Goal: Find specific page/section: Find specific page/section

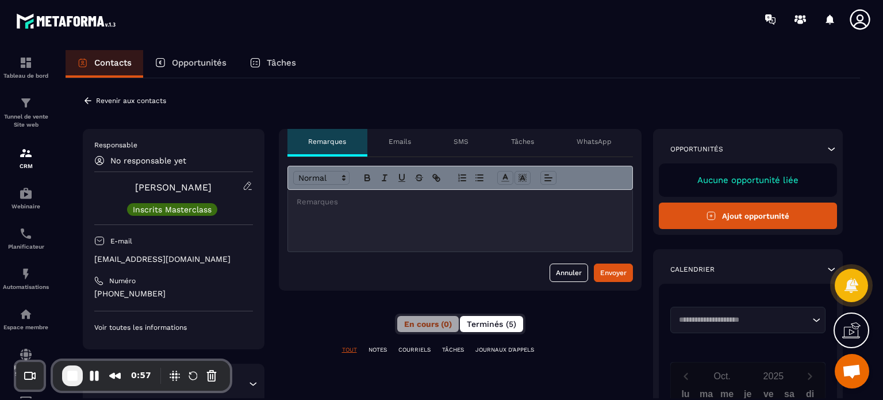
click at [503, 321] on span "Terminés (5)" at bounding box center [491, 323] width 49 height 9
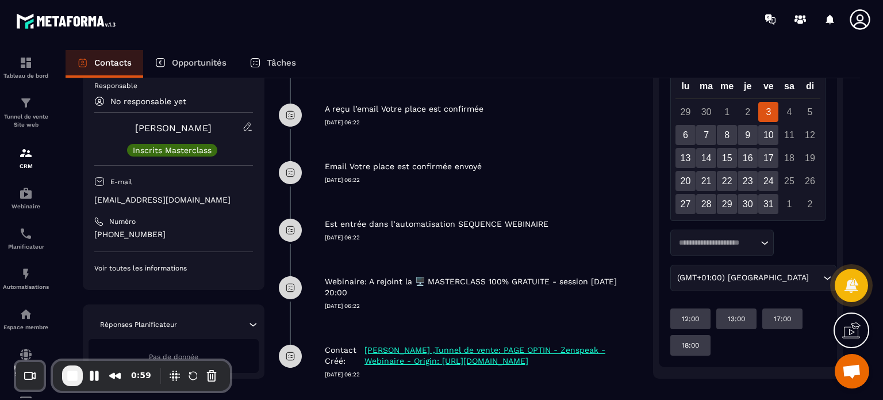
scroll to position [359, 0]
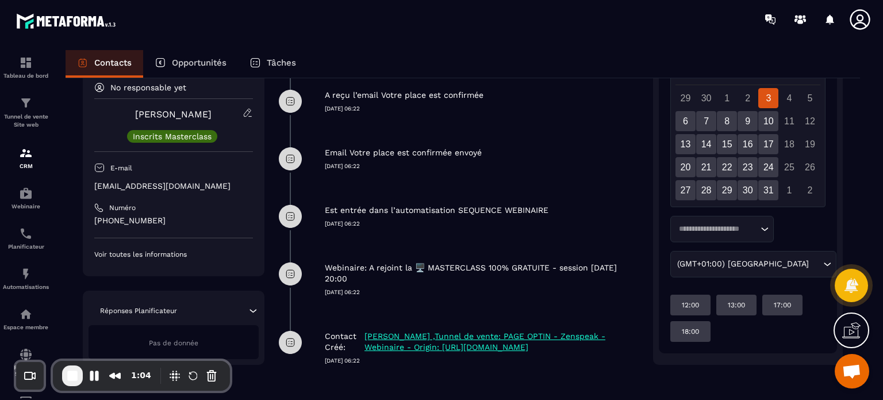
click at [356, 182] on div "Email Votre place est confirmée envoyé [DATE] 06:22" at bounding box center [460, 158] width 363 height 57
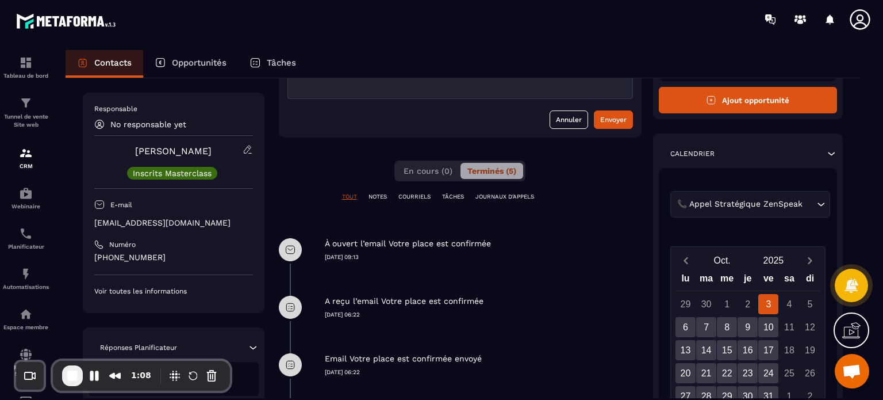
scroll to position [152, 0]
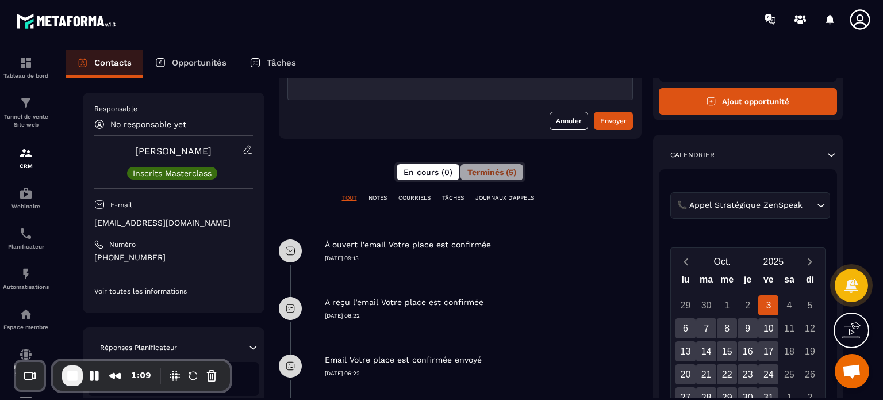
click at [424, 178] on button "En cours (0)" at bounding box center [428, 172] width 63 height 16
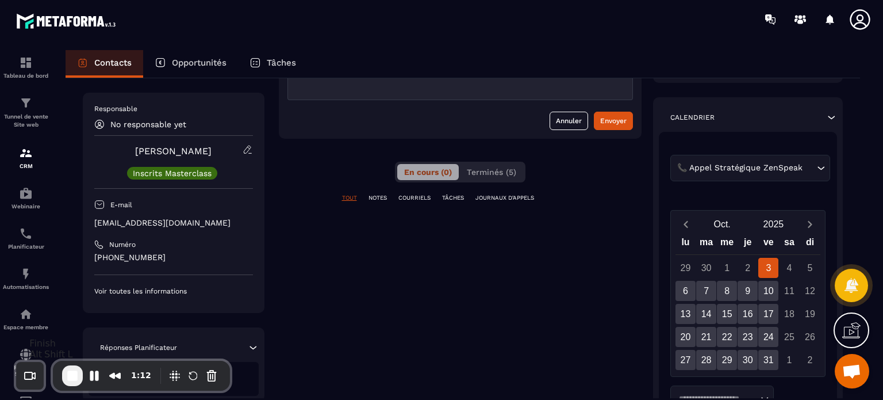
click at [78, 373] on span "End Recording" at bounding box center [73, 375] width 14 height 14
click at [25, 162] on div "CRM" at bounding box center [26, 157] width 46 height 23
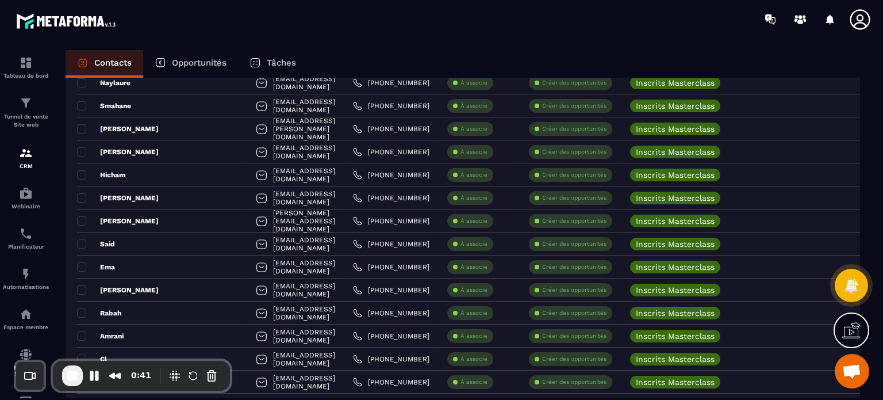
click at [876, 201] on section "Tableau de bord Tunnel de vente Site web CRM Webinaire Planificateur Automatisa…" at bounding box center [441, 236] width 883 height 394
click at [64, 168] on div "Contacts Opportunités Tâches Ajout de contact 79 Contacts Plus de filtre Tout l…" at bounding box center [462, 235] width 817 height 371
